Goal: Information Seeking & Learning: Learn about a topic

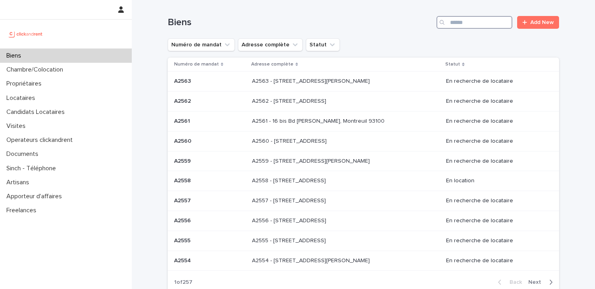
click at [461, 22] on input "Search" at bounding box center [474, 22] width 76 height 13
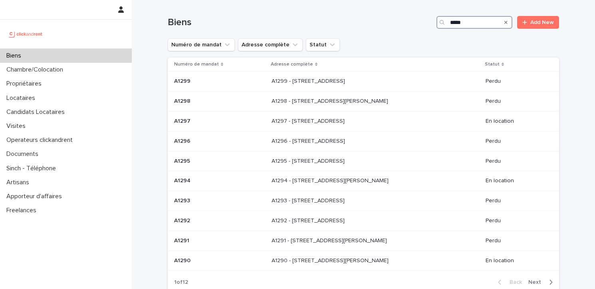
type input "*****"
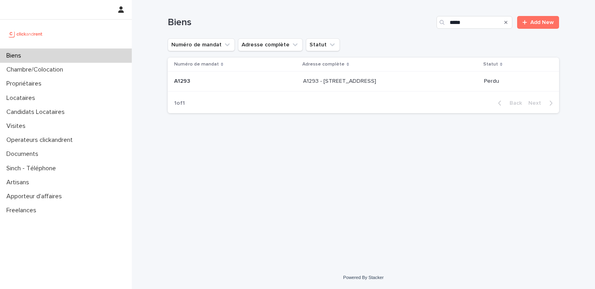
click at [356, 93] on div "Numéro de mandat Adresse complète Statut A1293 A1293 A1293 - [STREET_ADDRESS][G…" at bounding box center [363, 76] width 391 height 36
click at [360, 86] on div "A1293 - [STREET_ADDRESS][GEOGRAPHIC_DATA][STREET_ADDRESS]" at bounding box center [390, 81] width 175 height 13
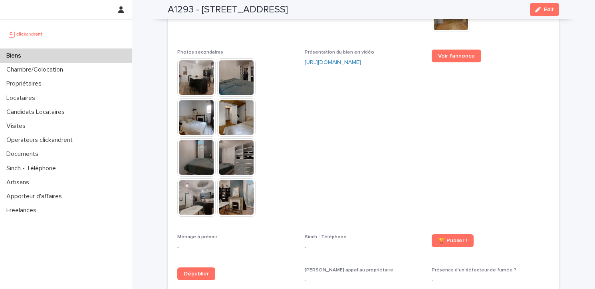
scroll to position [2075, 0]
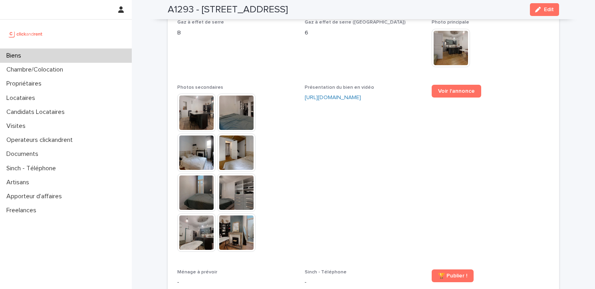
click at [186, 93] on img at bounding box center [196, 112] width 38 height 38
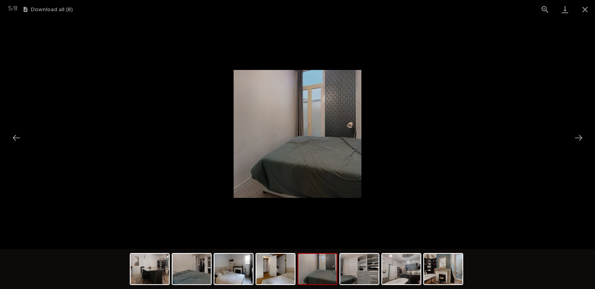
scroll to position [0, 0]
click at [475, 55] on picture at bounding box center [297, 134] width 595 height 230
click at [588, 12] on button "Close gallery" at bounding box center [585, 9] width 20 height 19
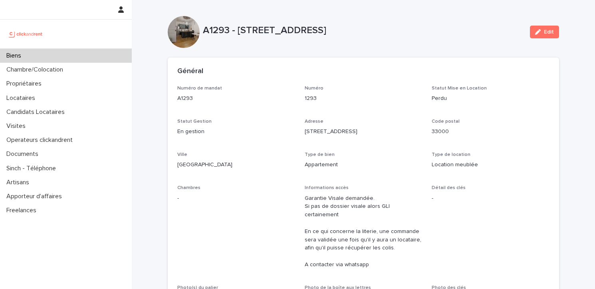
click at [359, 236] on p "Garantie Visale demandée. Si pas de dossier visale alors GLI certainement En ce…" at bounding box center [364, 231] width 118 height 75
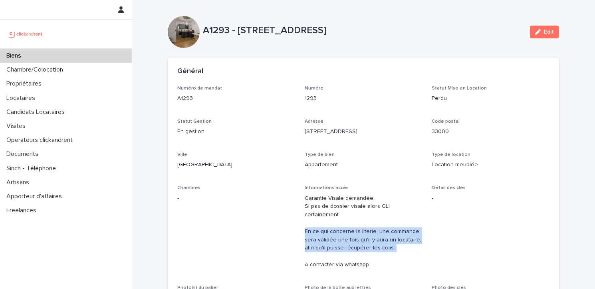
click at [359, 236] on p "Garantie Visale demandée. Si pas de dossier visale alors GLI certainement En ce…" at bounding box center [364, 231] width 118 height 75
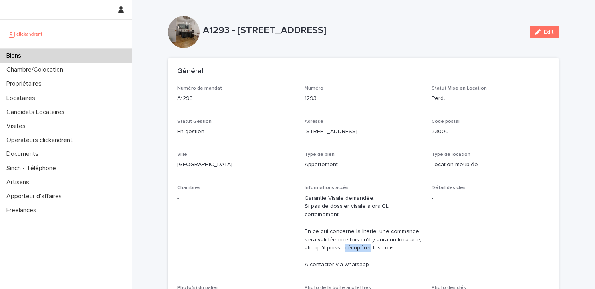
click at [359, 236] on p "Garantie Visale demandée. Si pas de dossier visale alors GLI certainement En ce…" at bounding box center [364, 231] width 118 height 75
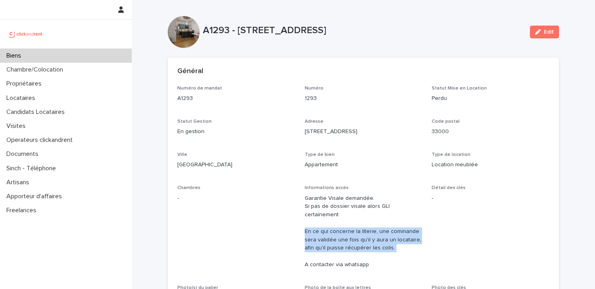
click at [359, 236] on p "Garantie Visale demandée. Si pas de dossier visale alors GLI certainement En ce…" at bounding box center [364, 231] width 118 height 75
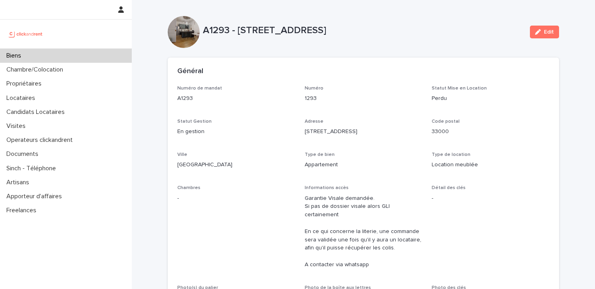
click at [357, 204] on p "Garantie Visale demandée. Si pas de dossier visale alors GLI certainement En ce…" at bounding box center [364, 231] width 118 height 75
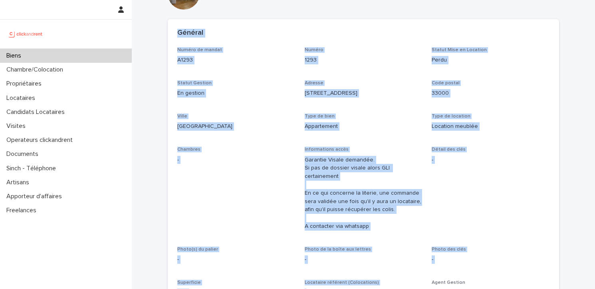
scroll to position [53, 0]
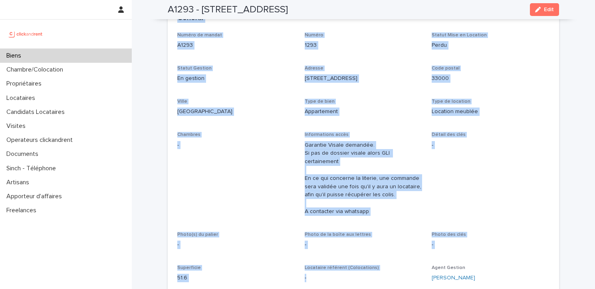
drag, startPoint x: 174, startPoint y: 71, endPoint x: 441, endPoint y: 282, distance: 340.1
click at [441, 282] on section "Général Numéro de mandat A1293 Numéro 1293 Statut Mise en Location Perdu Statut…" at bounding box center [363, 151] width 391 height 294
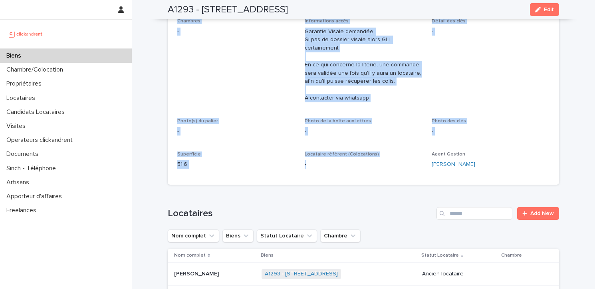
scroll to position [246, 0]
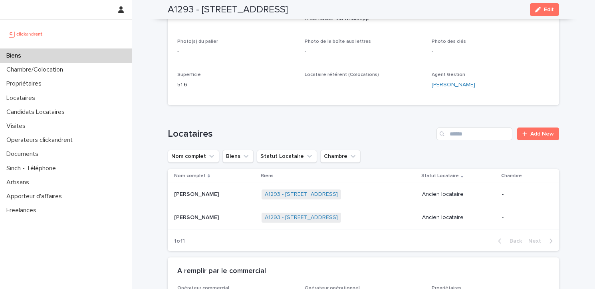
click at [412, 285] on p "Opérateur opérationnel" at bounding box center [364, 288] width 118 height 6
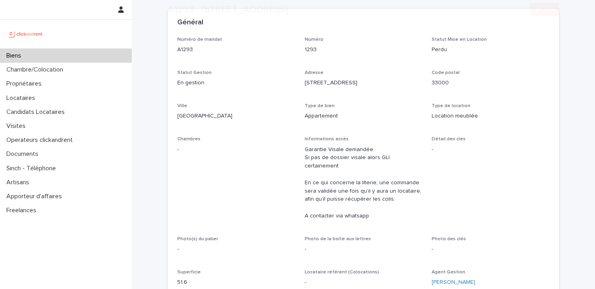
scroll to position [50, 0]
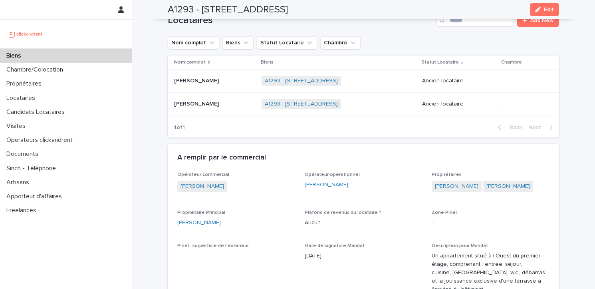
drag, startPoint x: 179, startPoint y: 23, endPoint x: 424, endPoint y: 175, distance: 287.9
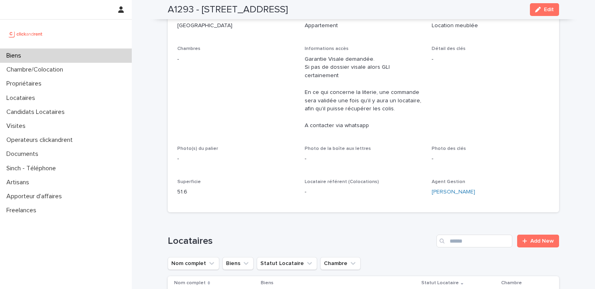
click at [401, 200] on div "Numéro de mandat A1293 Numéro 1293 Statut Mise en Location Perdu Statut Gestion…" at bounding box center [363, 79] width 391 height 266
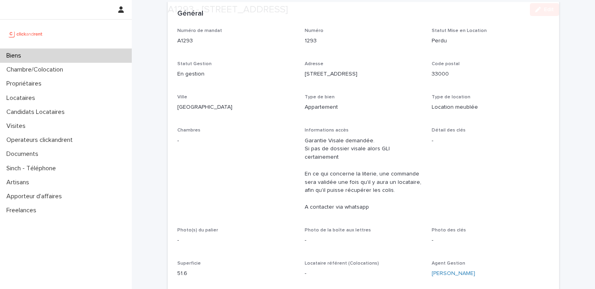
scroll to position [63, 0]
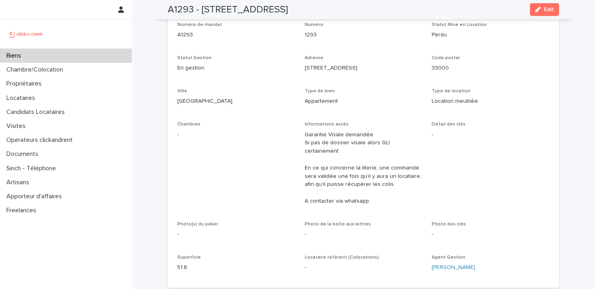
drag, startPoint x: 490, startPoint y: 258, endPoint x: 178, endPoint y: 25, distance: 390.1
click at [178, 25] on div "Numéro de mandat A1293 Numéro 1293 Statut Mise en Location Perdu Statut Gestion…" at bounding box center [363, 150] width 372 height 256
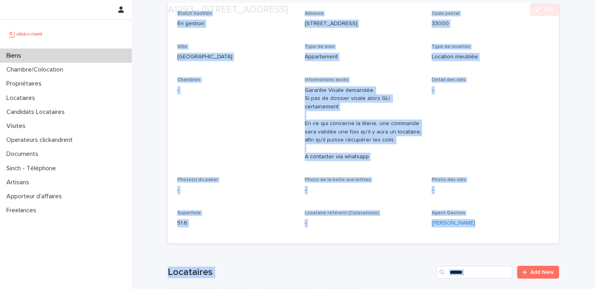
scroll to position [110, 0]
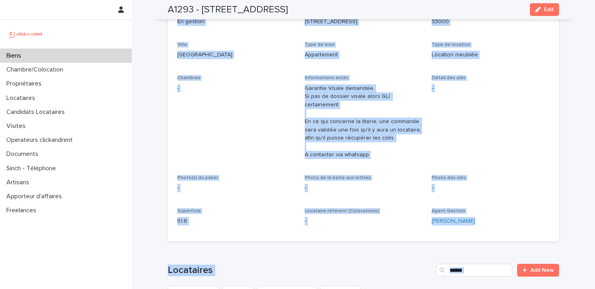
drag, startPoint x: 177, startPoint y: 58, endPoint x: 487, endPoint y: 221, distance: 350.6
click at [487, 221] on section "Général Numéro de mandat A1293 Numéro 1293 Statut Mise en Location Perdu Statut…" at bounding box center [363, 95] width 391 height 294
click at [487, 221] on div "Agent [PERSON_NAME]" at bounding box center [491, 220] width 118 height 24
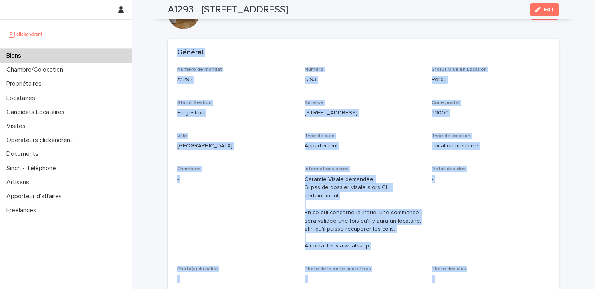
scroll to position [0, 0]
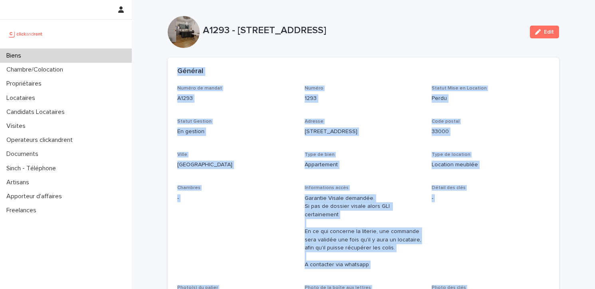
drag, startPoint x: 487, startPoint y: 221, endPoint x: 165, endPoint y: 74, distance: 354.5
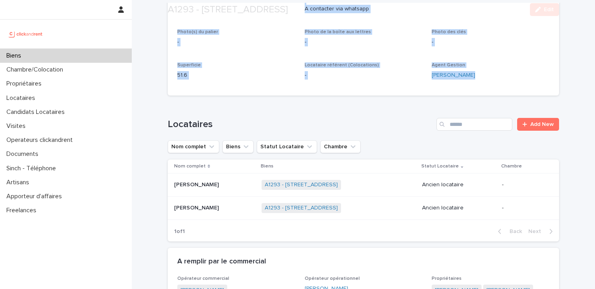
scroll to position [431, 0]
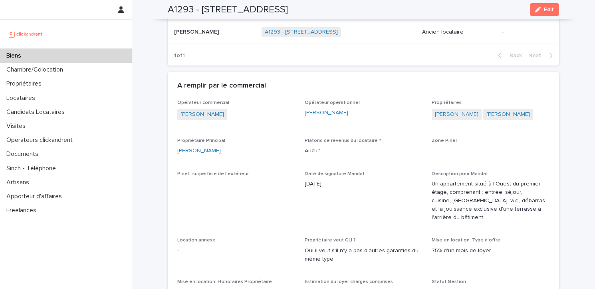
click at [222, 147] on div "[PERSON_NAME]" at bounding box center [236, 151] width 118 height 8
click at [314, 180] on p "[DATE]" at bounding box center [364, 184] width 118 height 8
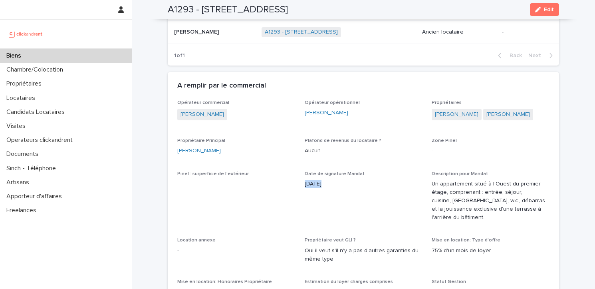
click at [314, 180] on p "[DATE]" at bounding box center [364, 184] width 118 height 8
click at [458, 194] on p "Un appartement situé à l'Ouest du premier étage, comprenant : entrée, séjour, c…" at bounding box center [491, 201] width 118 height 42
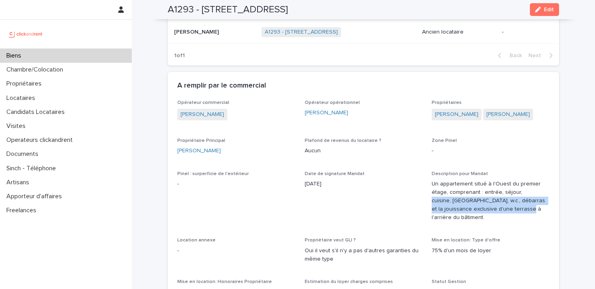
click at [458, 194] on p "Un appartement situé à l'Ouest du premier étage, comprenant : entrée, séjour, c…" at bounding box center [491, 201] width 118 height 42
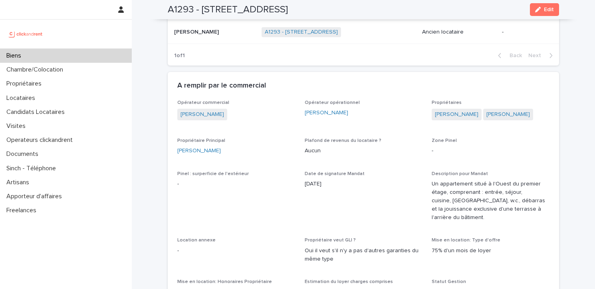
click at [456, 205] on p "Un appartement situé à l'Ouest du premier étage, comprenant : entrée, séjour, c…" at bounding box center [491, 201] width 118 height 42
click at [463, 185] on p "Un appartement situé à l'Ouest du premier étage, comprenant : entrée, séjour, c…" at bounding box center [491, 201] width 118 height 42
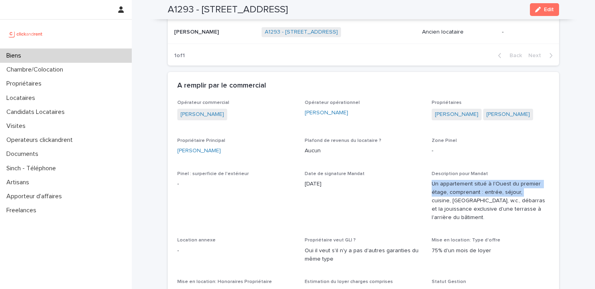
click at [463, 185] on p "Un appartement situé à l'Ouest du premier étage, comprenant : entrée, séjour, c…" at bounding box center [491, 201] width 118 height 42
click at [460, 203] on p "Un appartement situé à l'Ouest du premier étage, comprenant : entrée, séjour, c…" at bounding box center [491, 201] width 118 height 42
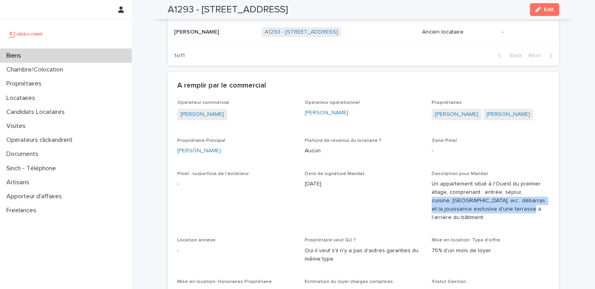
click at [460, 203] on p "Un appartement situé à l'Ouest du premier étage, comprenant : entrée, séjour, c…" at bounding box center [491, 201] width 118 height 42
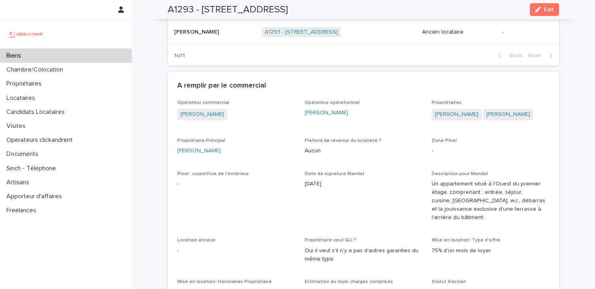
click at [448, 211] on p "Un appartement situé à l'Ouest du premier étage, comprenant : entrée, séjour, c…" at bounding box center [491, 201] width 118 height 42
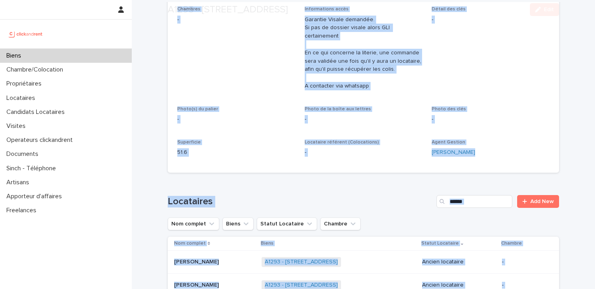
scroll to position [196, 0]
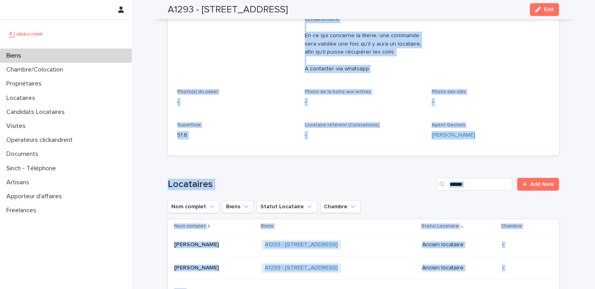
drag, startPoint x: 177, startPoint y: 71, endPoint x: 483, endPoint y: 138, distance: 313.2
click at [483, 138] on section "Général Numéro de mandat A1293 Numéro 1293 Statut Mise en Location Perdu Statut…" at bounding box center [363, 9] width 391 height 294
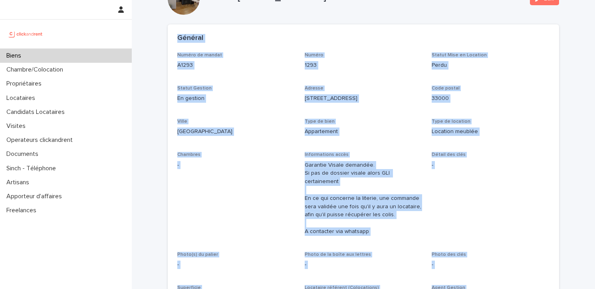
scroll to position [34, 0]
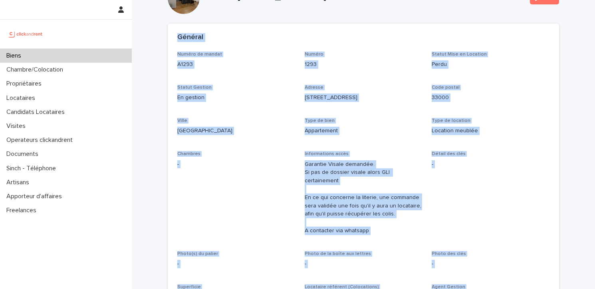
click at [385, 193] on p "Garantie Visale demandée. Si pas de dossier visale alors GLI certainement En ce…" at bounding box center [364, 197] width 118 height 75
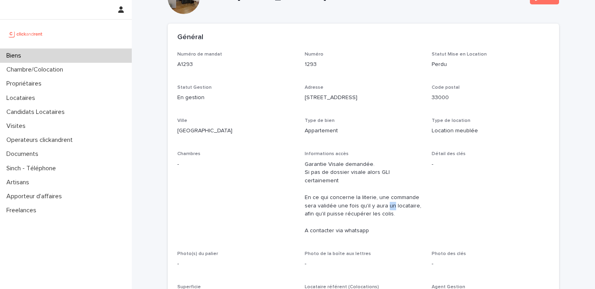
click at [385, 193] on p "Garantie Visale demandée. Si pas de dossier visale alors GLI certainement En ce…" at bounding box center [364, 197] width 118 height 75
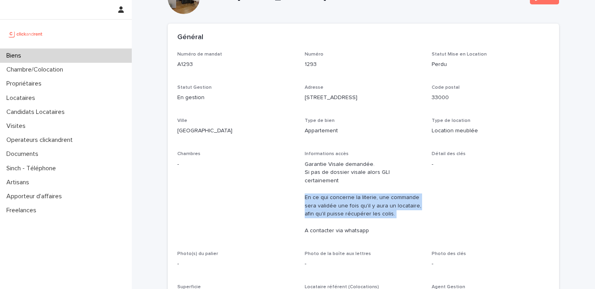
click at [385, 193] on p "Garantie Visale demandée. Si pas de dossier visale alors GLI certainement En ce…" at bounding box center [364, 197] width 118 height 75
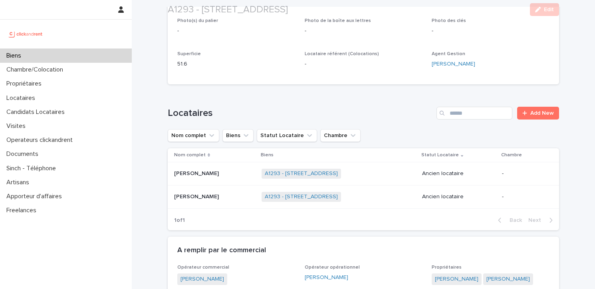
scroll to position [368, 0]
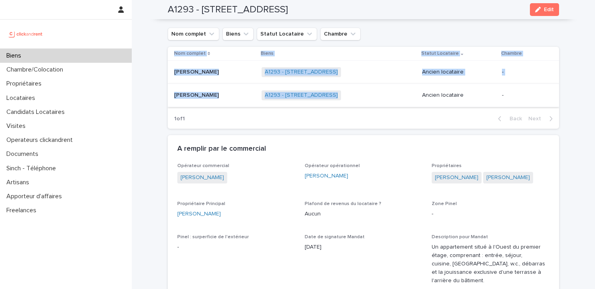
drag, startPoint x: 176, startPoint y: 71, endPoint x: 433, endPoint y: 81, distance: 257.4
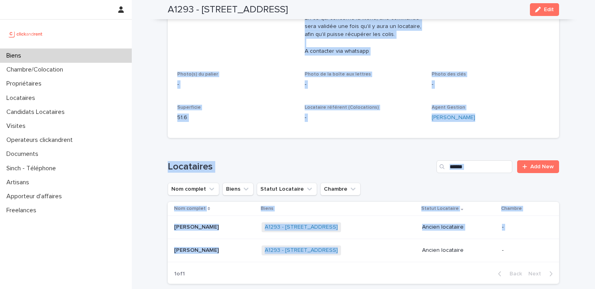
scroll to position [155, 0]
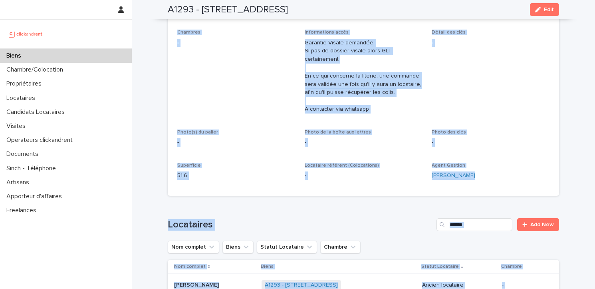
click at [476, 175] on div "Agent [PERSON_NAME]" at bounding box center [491, 175] width 118 height 24
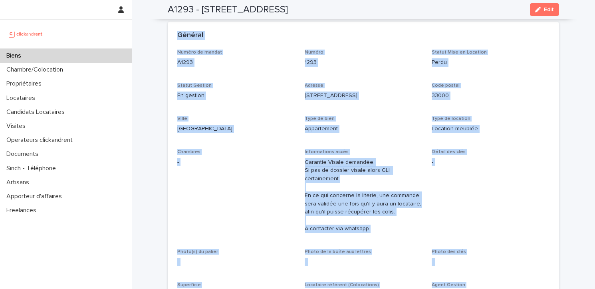
scroll to position [0, 0]
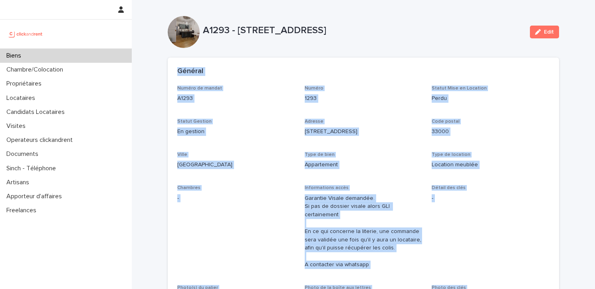
drag, startPoint x: 488, startPoint y: 176, endPoint x: 164, endPoint y: 52, distance: 346.3
click at [172, 70] on div "Général" at bounding box center [363, 72] width 391 height 28
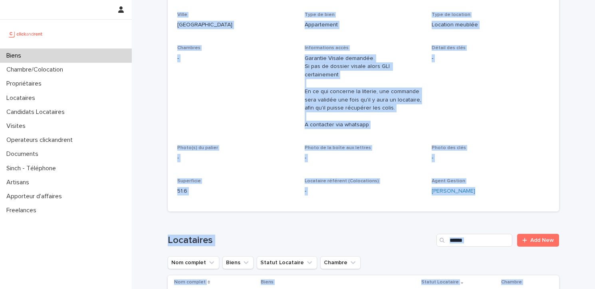
scroll to position [196, 0]
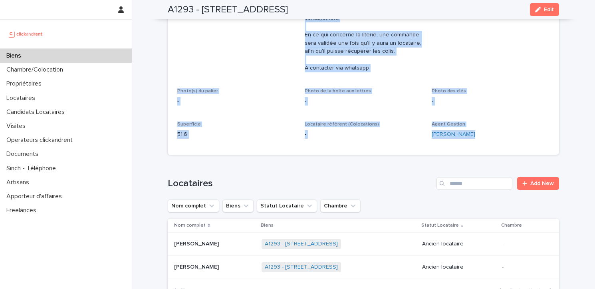
drag, startPoint x: 172, startPoint y: 70, endPoint x: 500, endPoint y: 138, distance: 334.4
click at [500, 138] on section "Général Numéro de mandat A1293 Numéro 1293 Statut Mise en Location Perdu Statut…" at bounding box center [363, 8] width 391 height 294
click at [500, 139] on div "Numéro de mandat A1293 Numéro 1293 Statut Mise en Location Perdu Statut Gestion…" at bounding box center [363, 22] width 391 height 266
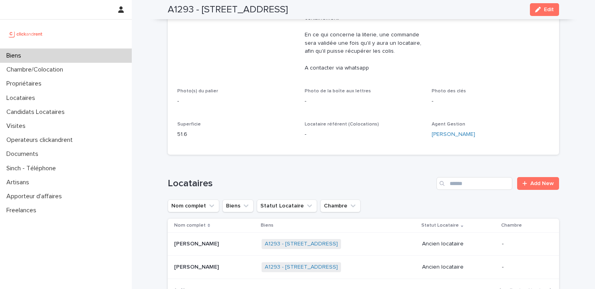
click at [500, 139] on div "Numéro de mandat A1293 Numéro 1293 Statut Mise en Location Perdu Statut Gestion…" at bounding box center [363, 22] width 391 height 266
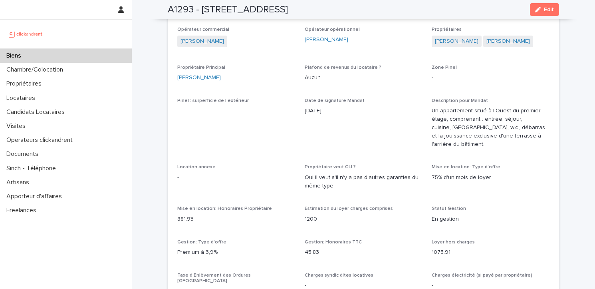
scroll to position [503, 0]
